Goal: Transaction & Acquisition: Purchase product/service

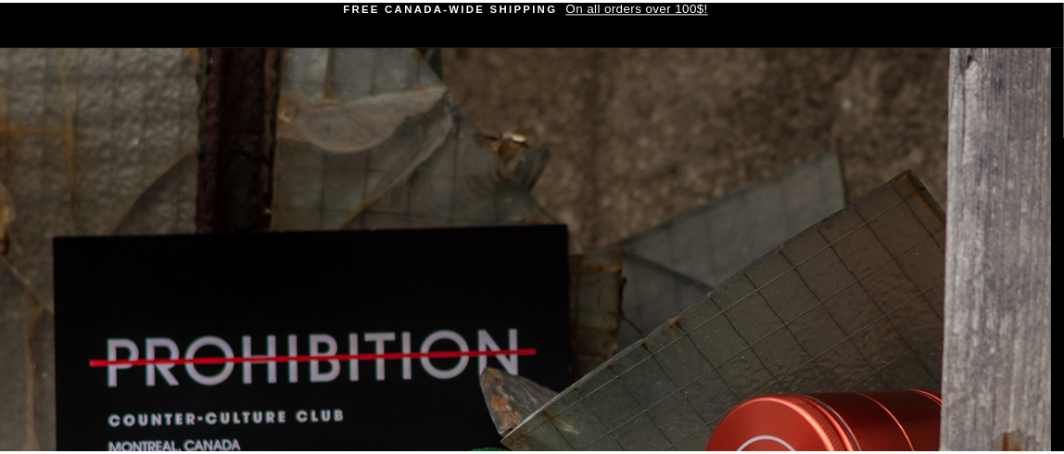
scroll to position [93, 0]
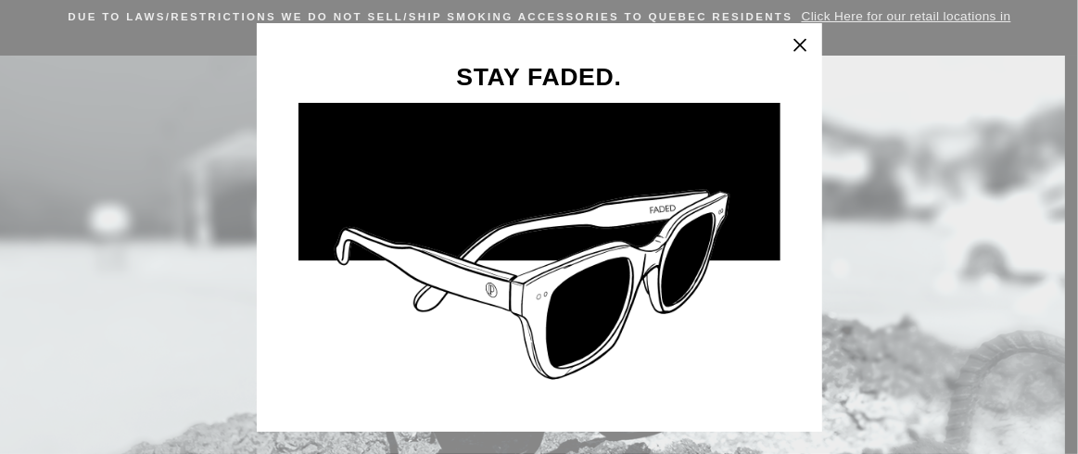
click at [805, 43] on icon "button" at bounding box center [799, 44] width 11 height 11
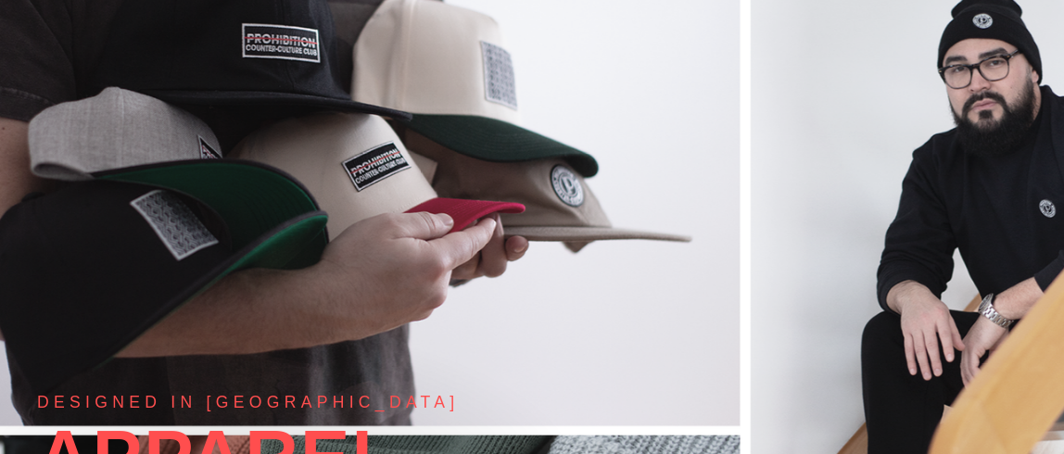
scroll to position [0, 0]
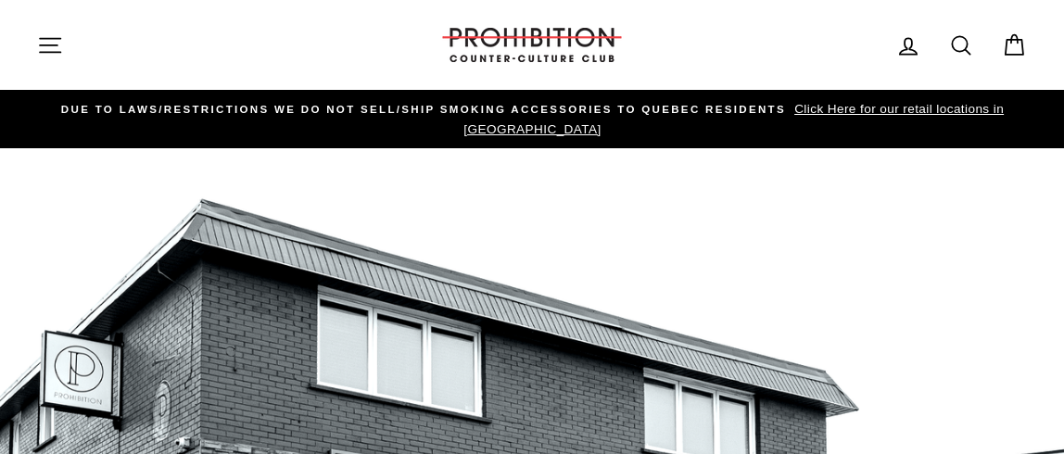
click at [802, 118] on link "DUE TO LAWS/restrictions WE DO NOT SELL/SHIP SMOKING ACCESSORIES to qUEBEC RESI…" at bounding box center [532, 119] width 981 height 41
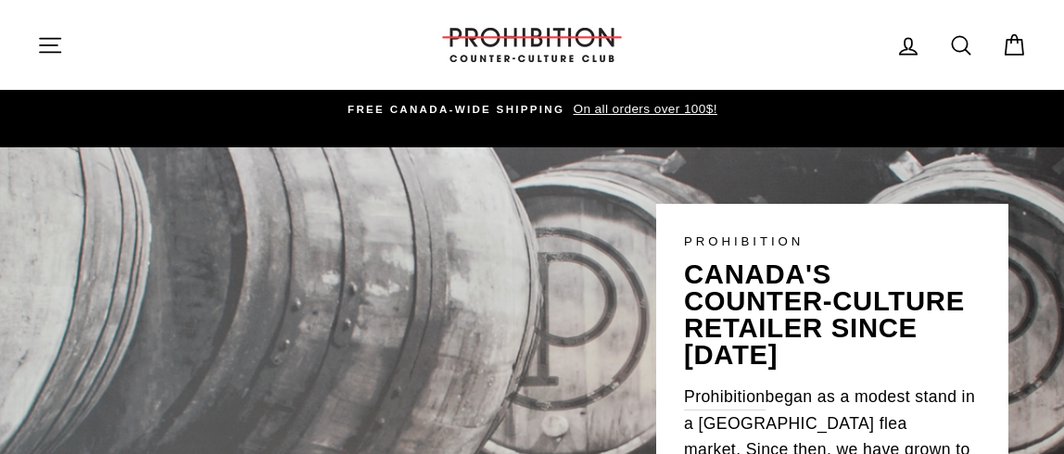
click at [46, 34] on icon "button" at bounding box center [50, 45] width 26 height 26
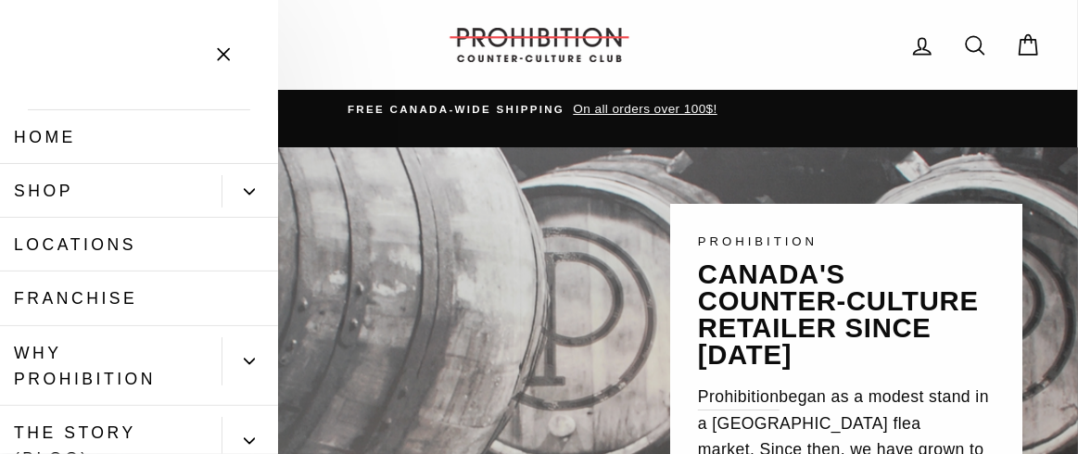
click at [49, 195] on link "Shop" at bounding box center [110, 191] width 221 height 54
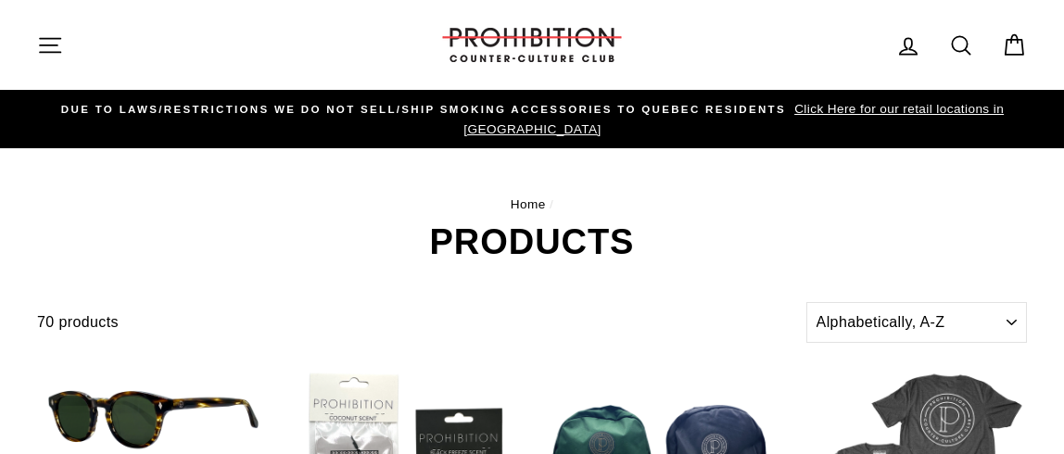
click at [957, 44] on icon at bounding box center [961, 45] width 26 height 26
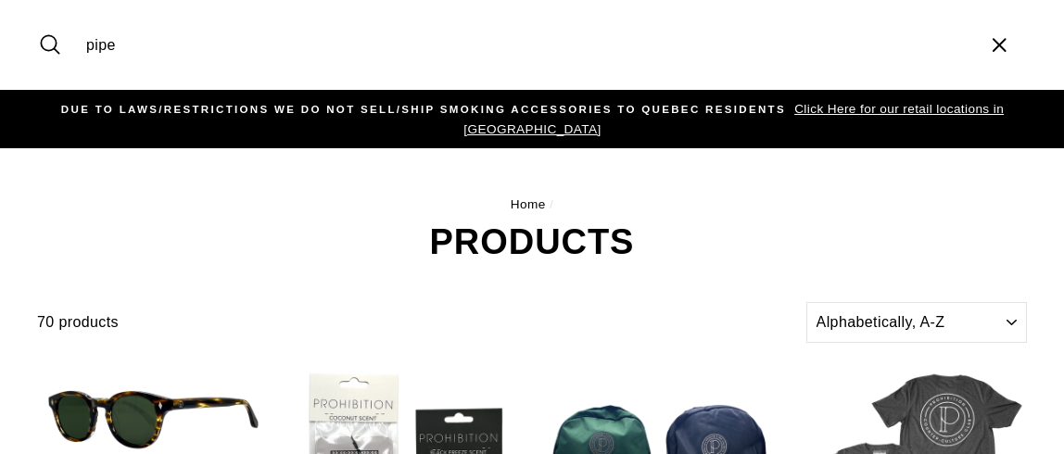
type input "pipe"
click at [37, 14] on button "Search" at bounding box center [57, 45] width 40 height 62
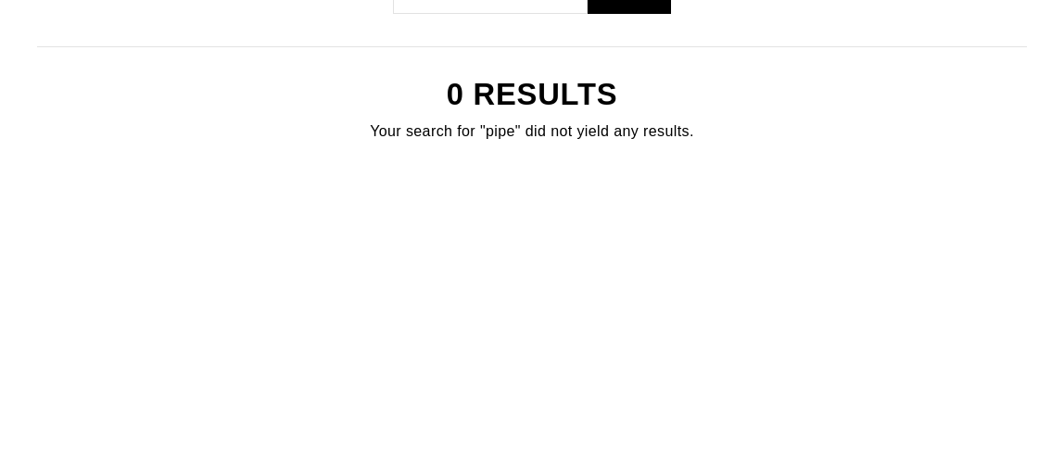
scroll to position [371, 0]
